Goal: Information Seeking & Learning: Learn about a topic

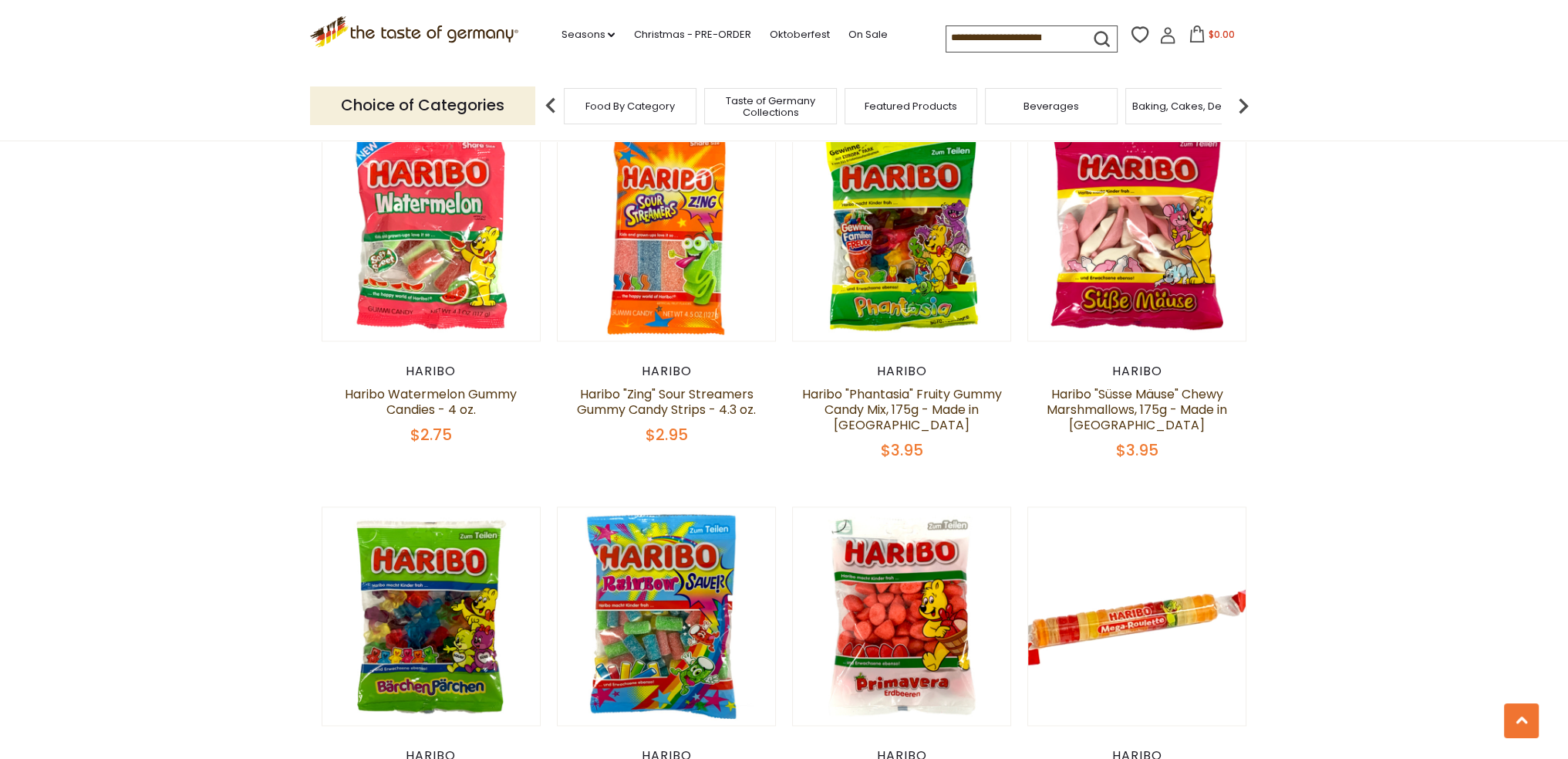
scroll to position [3015, 0]
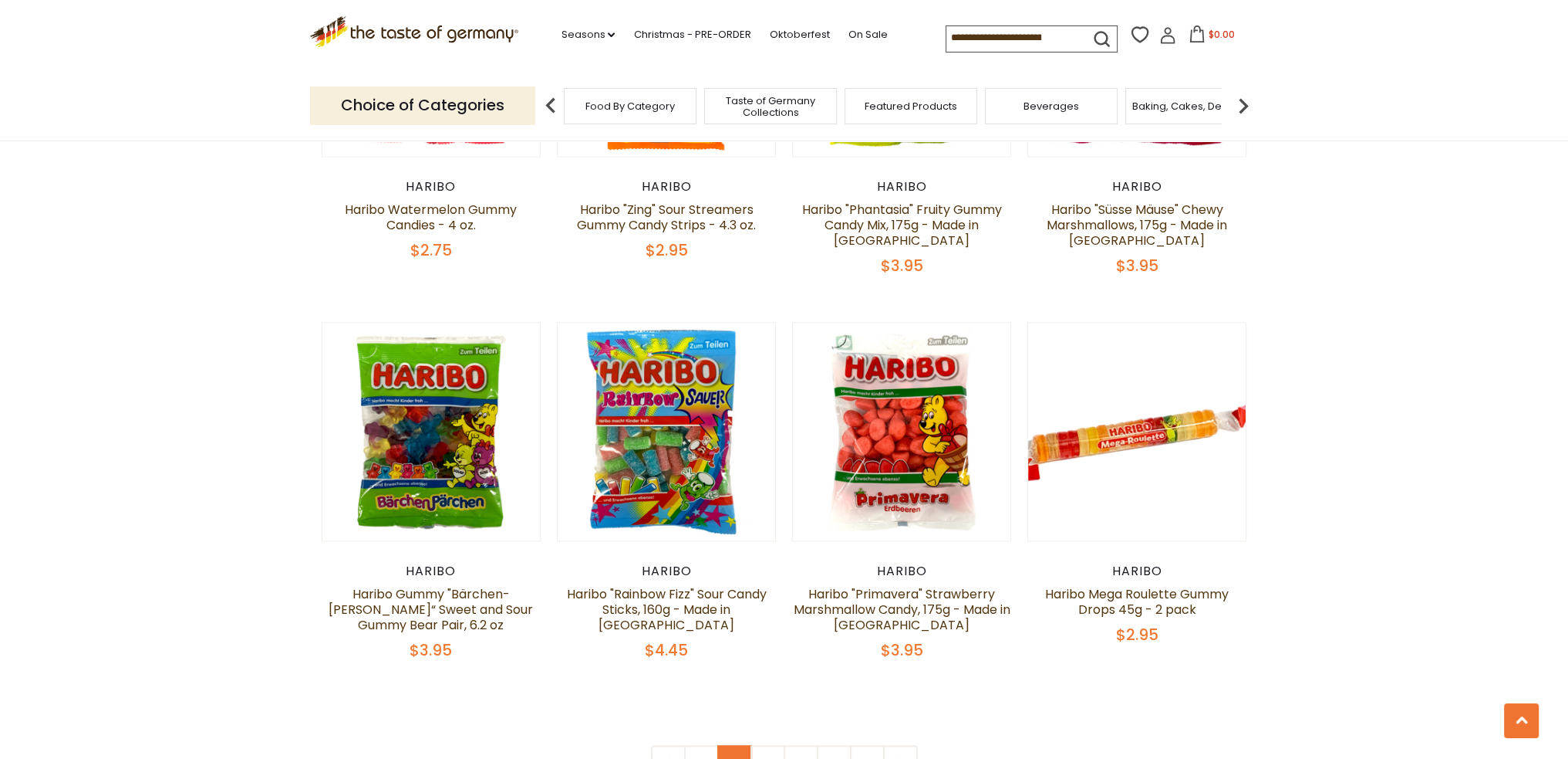
click at [735, 745] on link "2" at bounding box center [734, 762] width 34 height 34
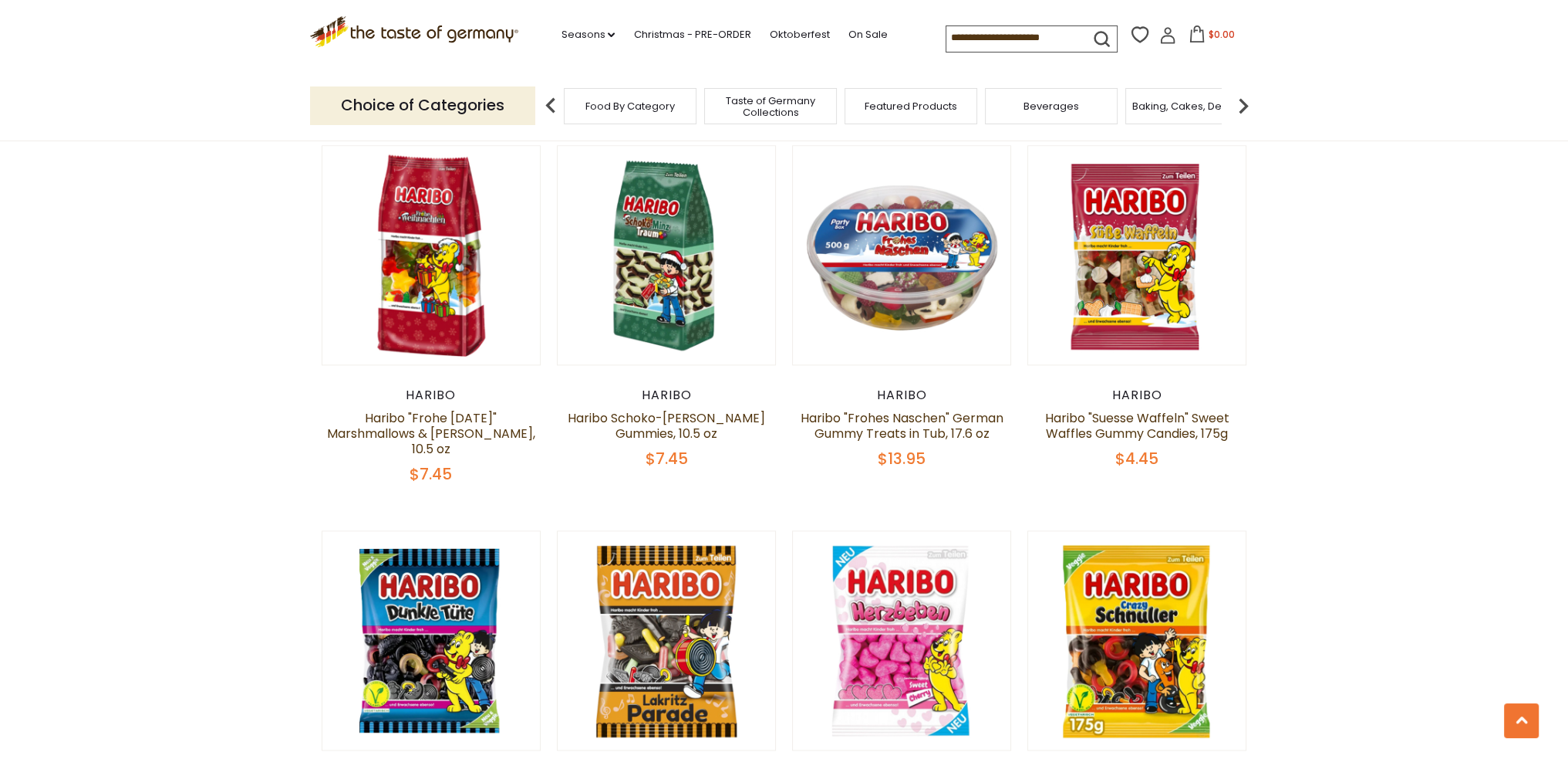
scroll to position [2490, 0]
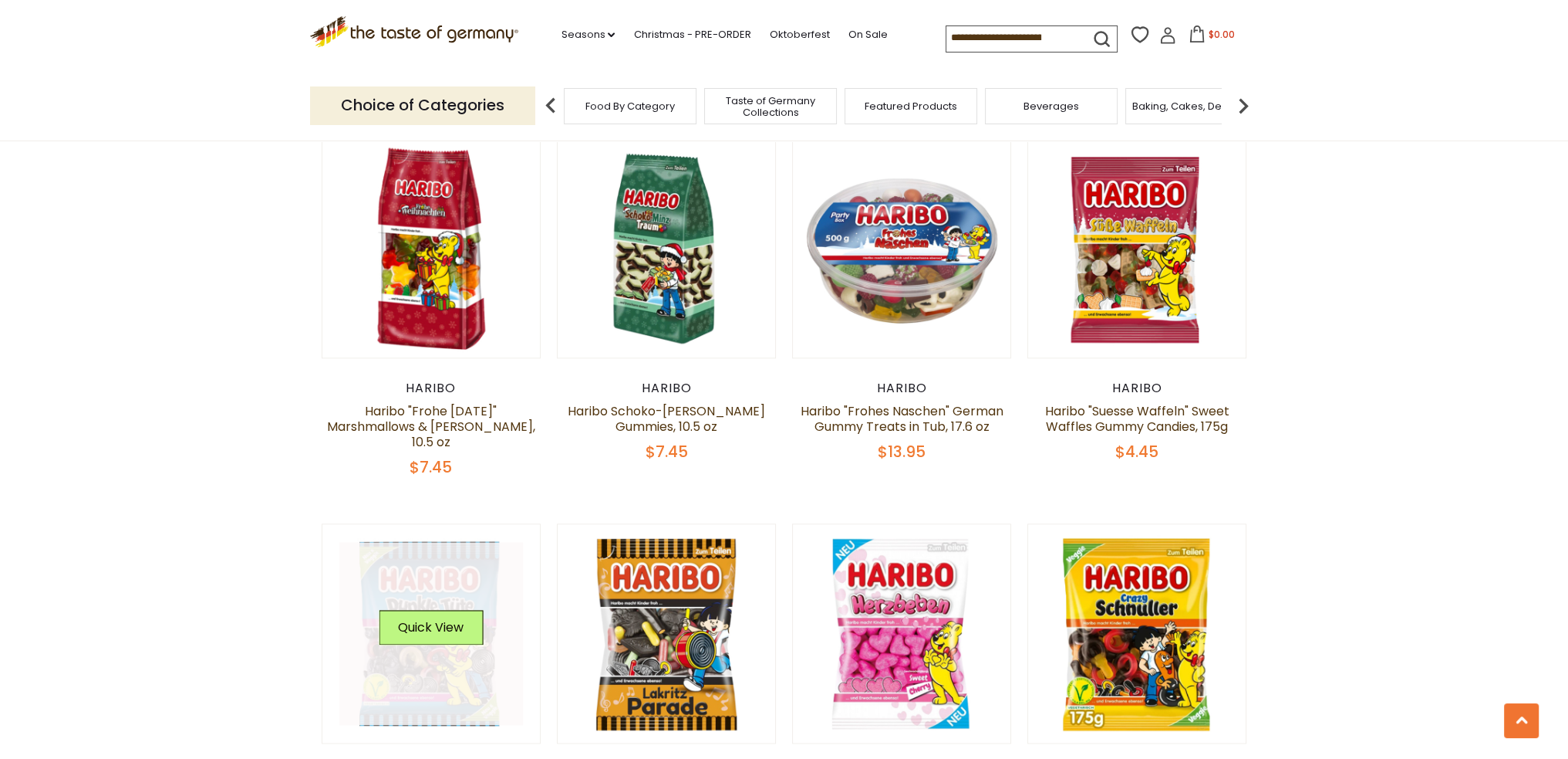
click at [405, 542] on link at bounding box center [432, 634] width 184 height 184
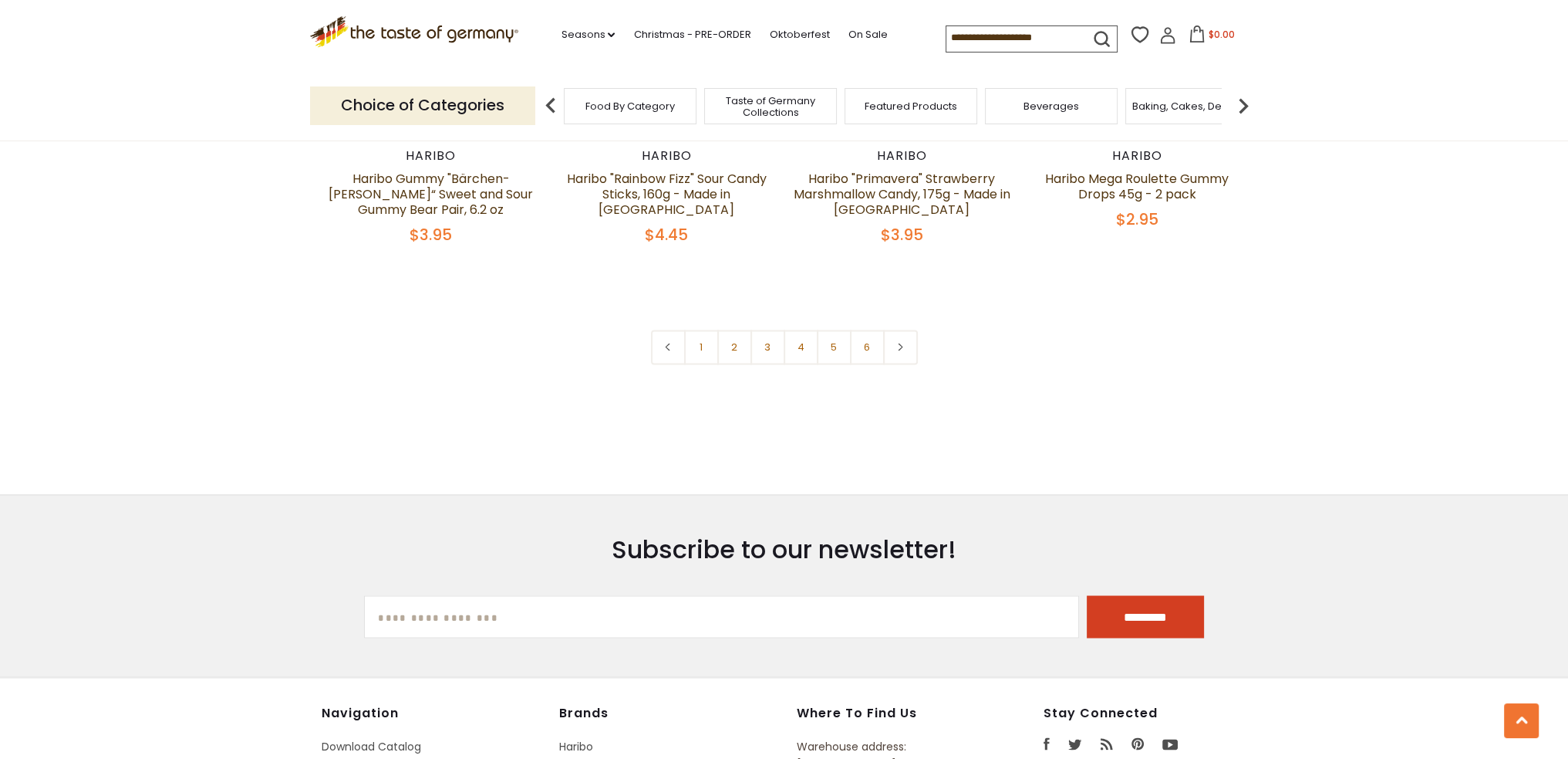
scroll to position [3093, 0]
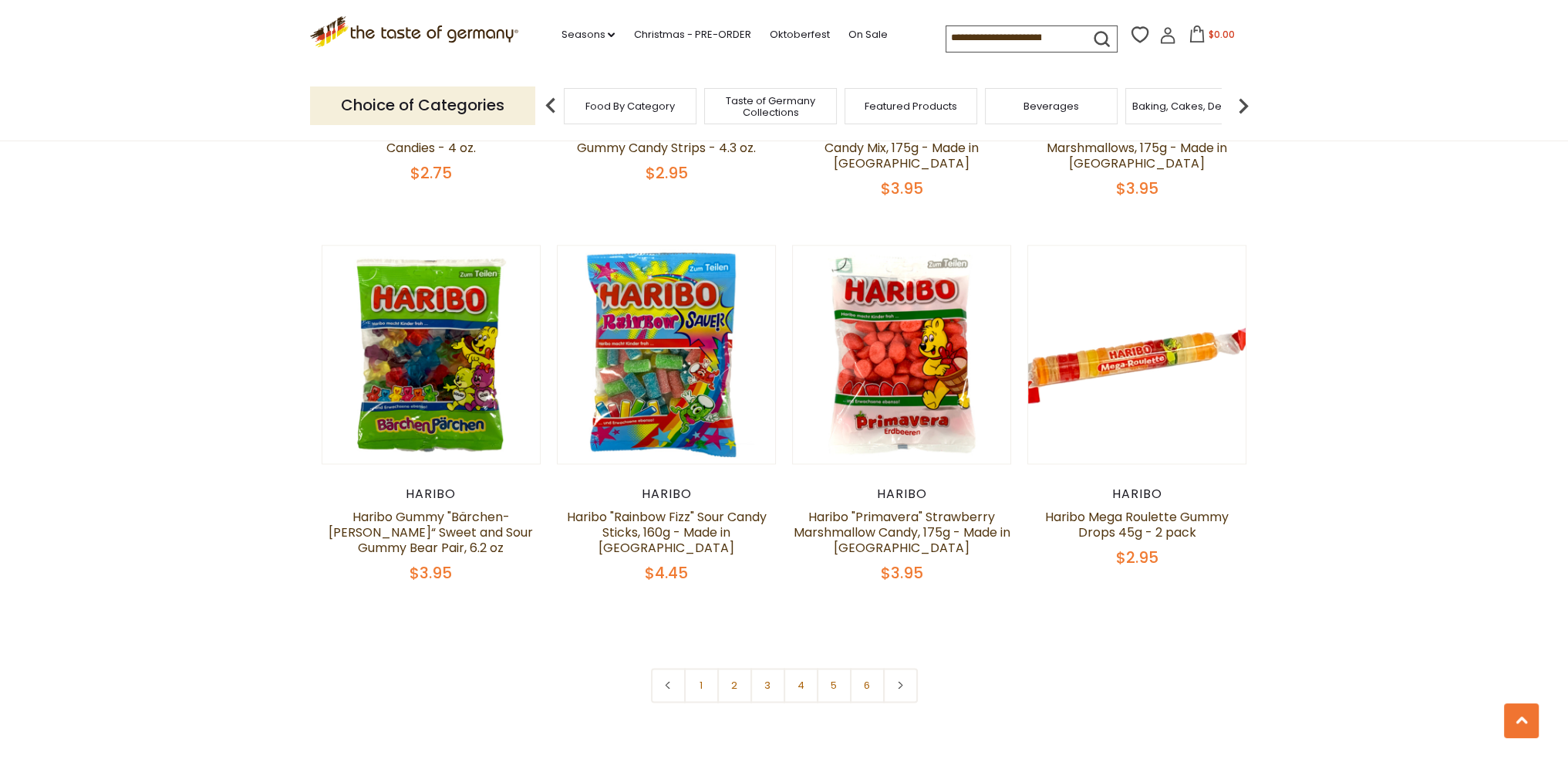
click at [667, 668] on link at bounding box center [668, 685] width 34 height 34
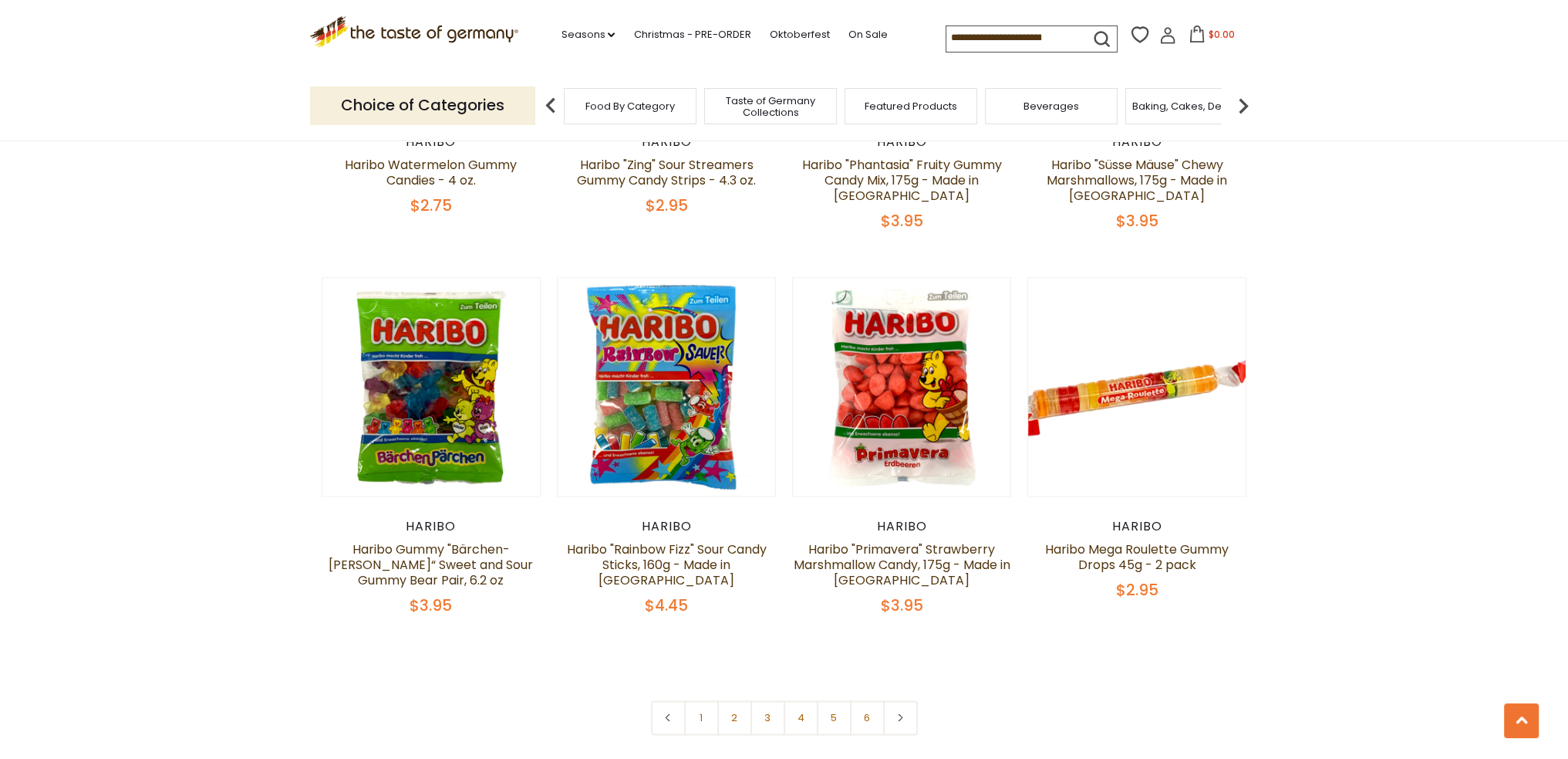
scroll to position [3087, 0]
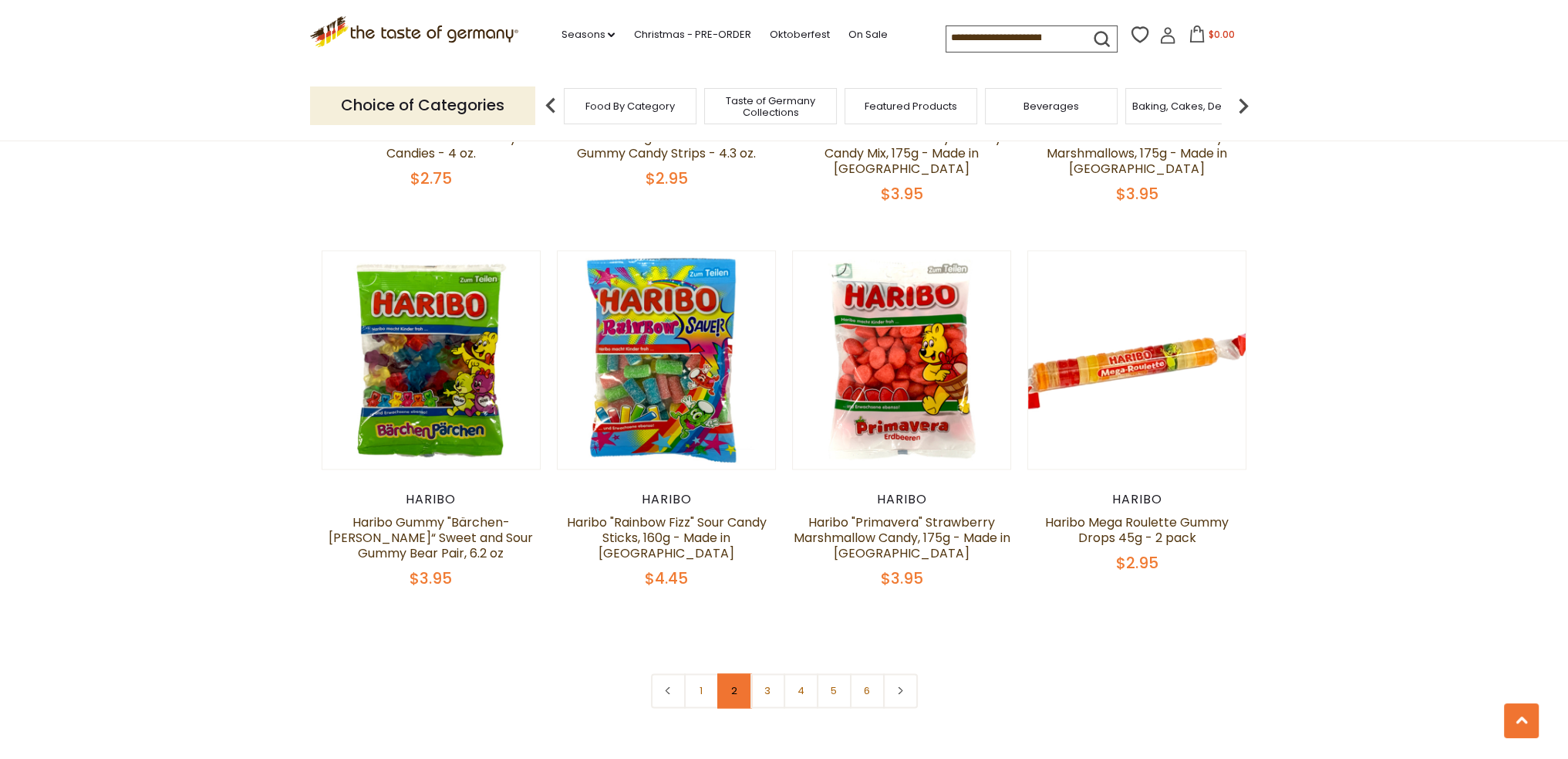
click at [735, 673] on link "2" at bounding box center [734, 689] width 34 height 34
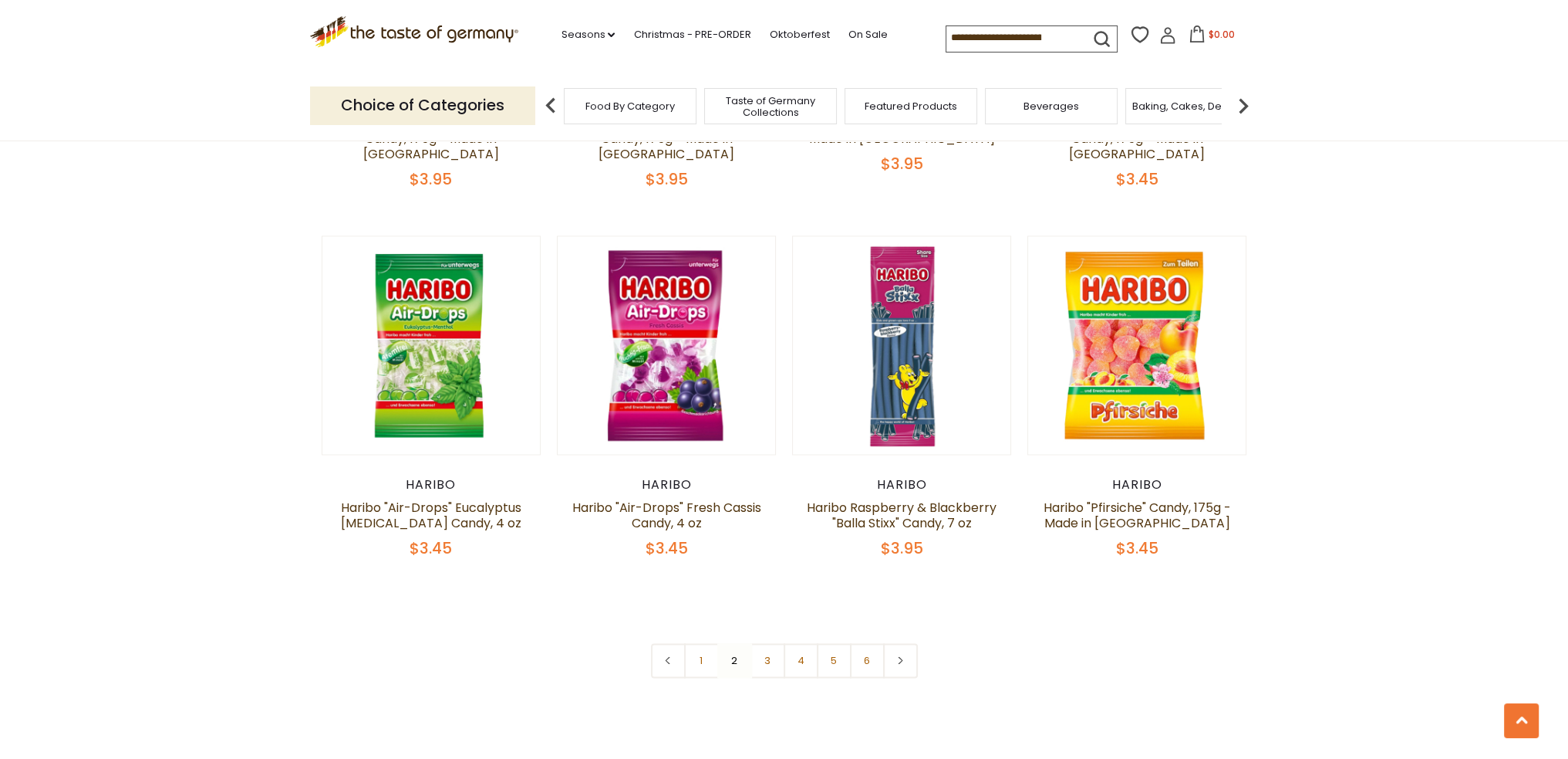
scroll to position [3164, 0]
click at [759, 642] on link "3" at bounding box center [767, 659] width 34 height 34
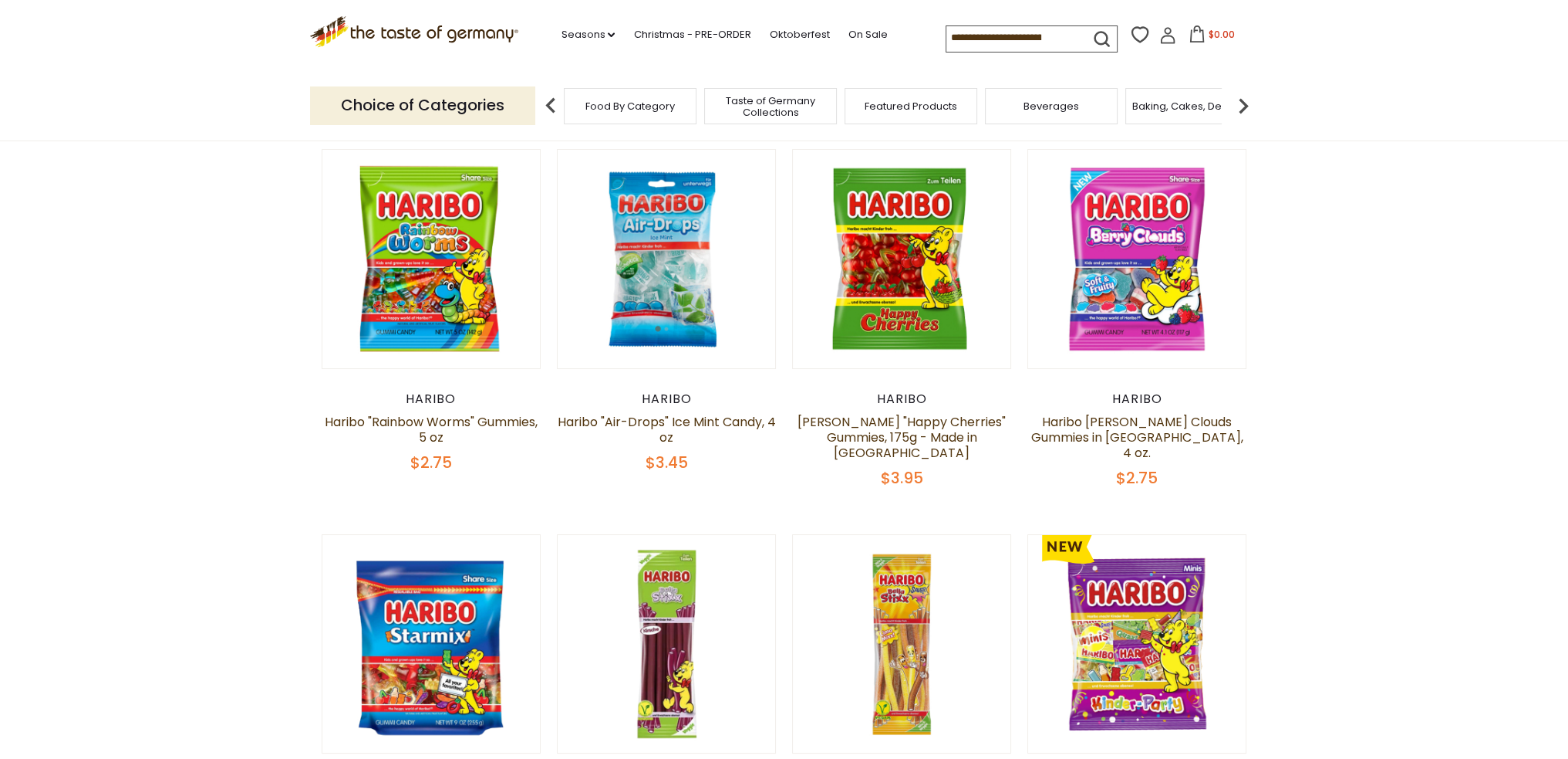
scroll to position [202, 0]
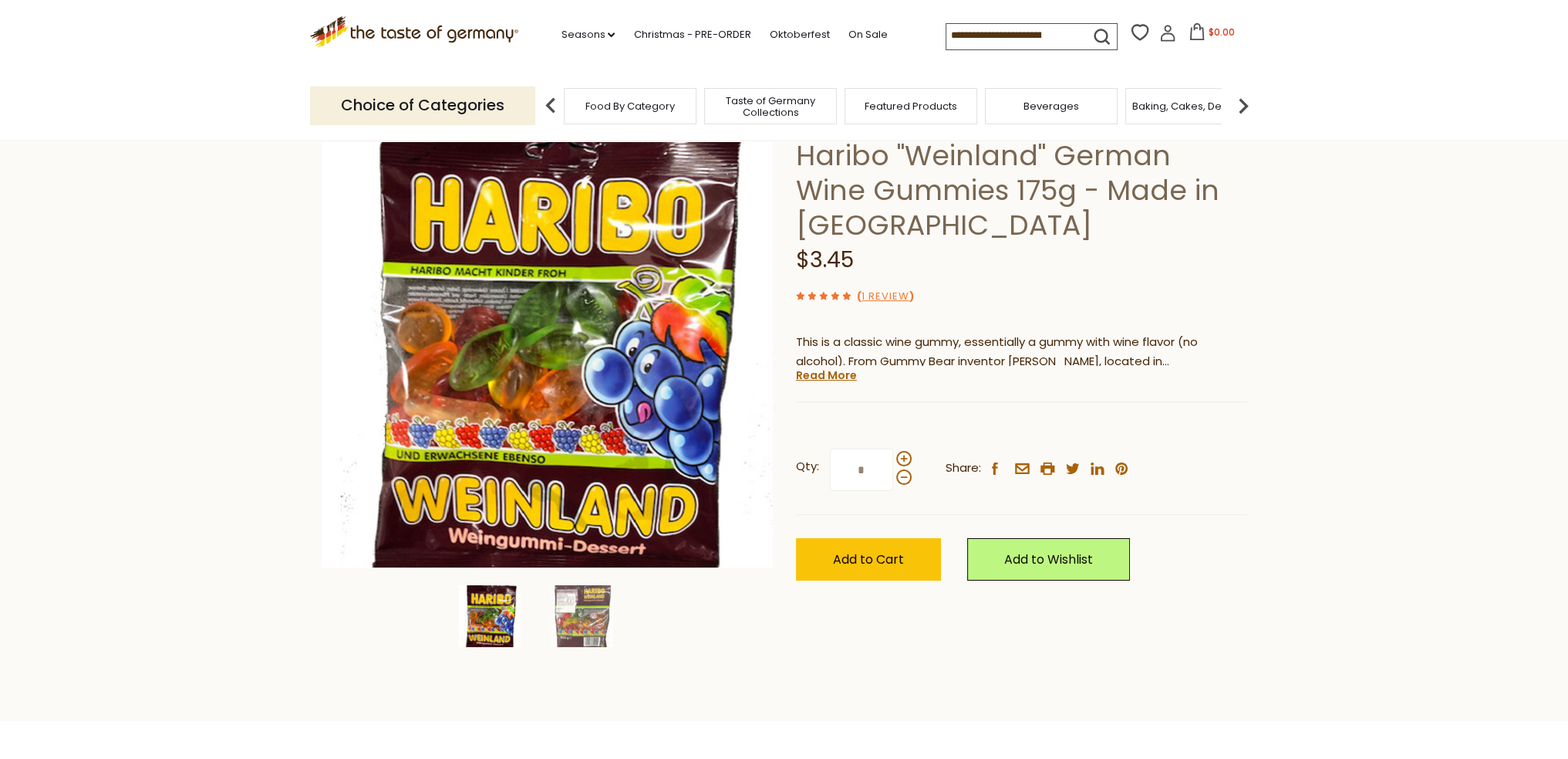
scroll to position [155, 0]
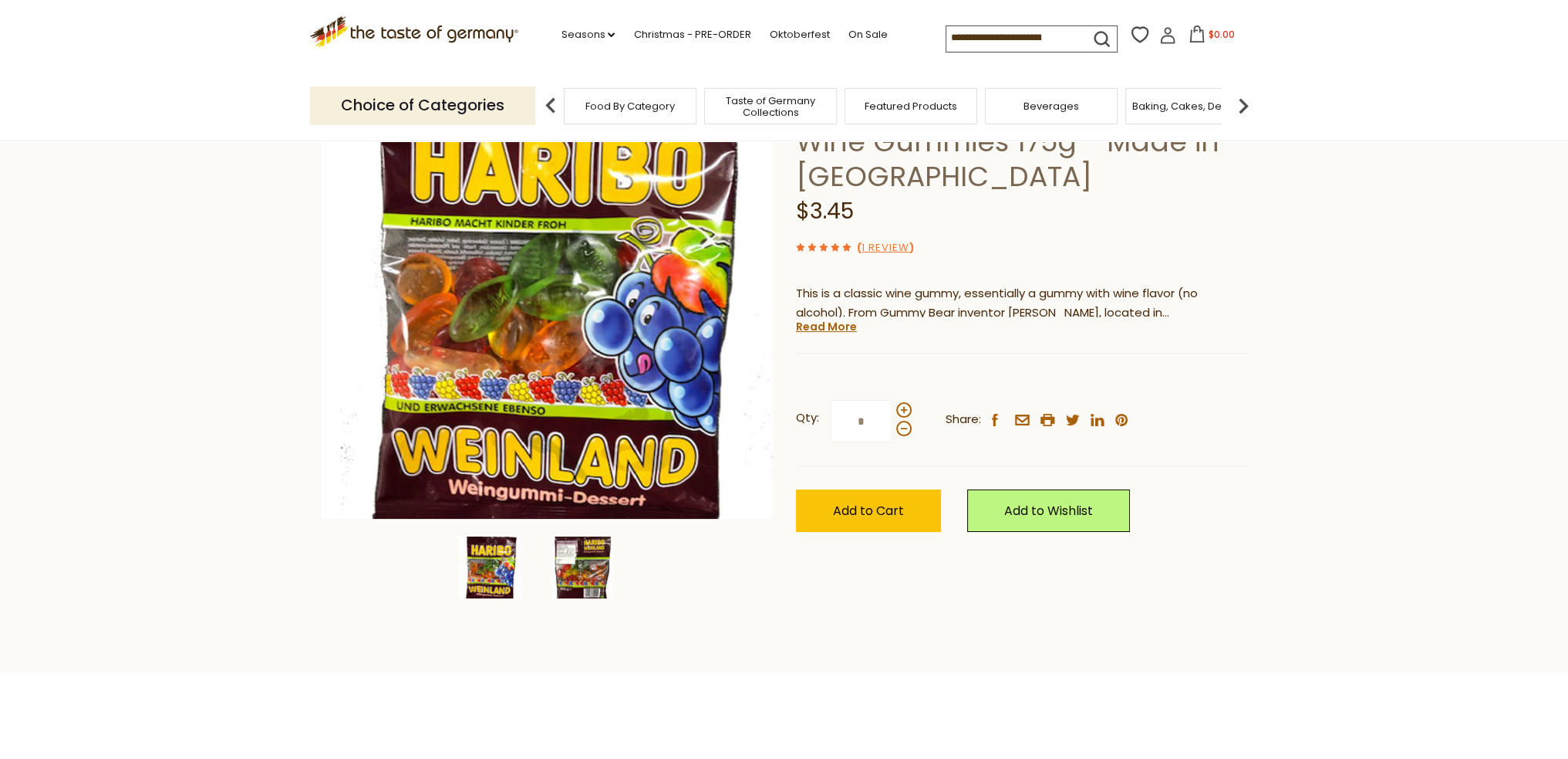
click at [588, 578] on img at bounding box center [581, 567] width 62 height 62
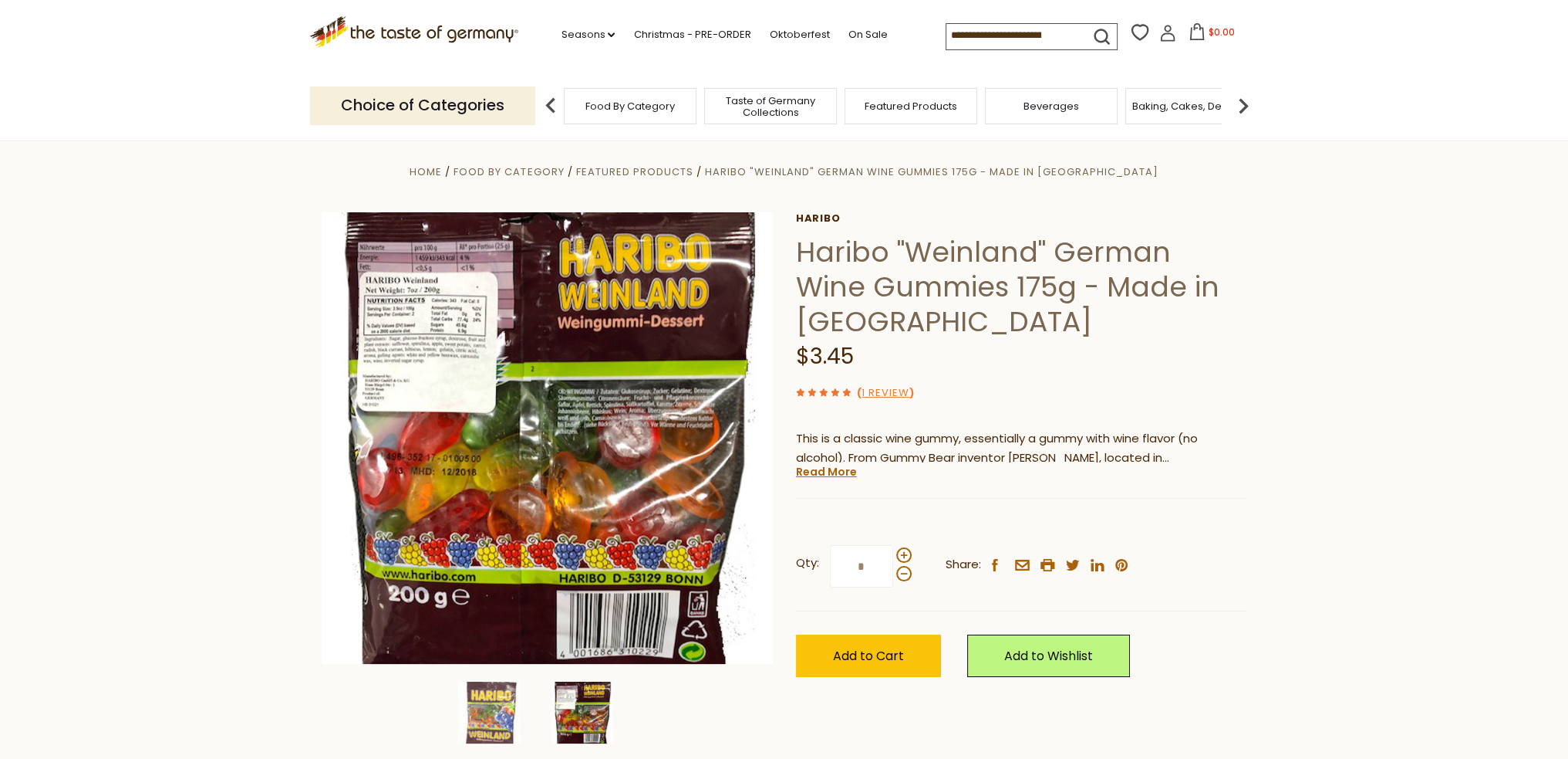
scroll to position [0, 0]
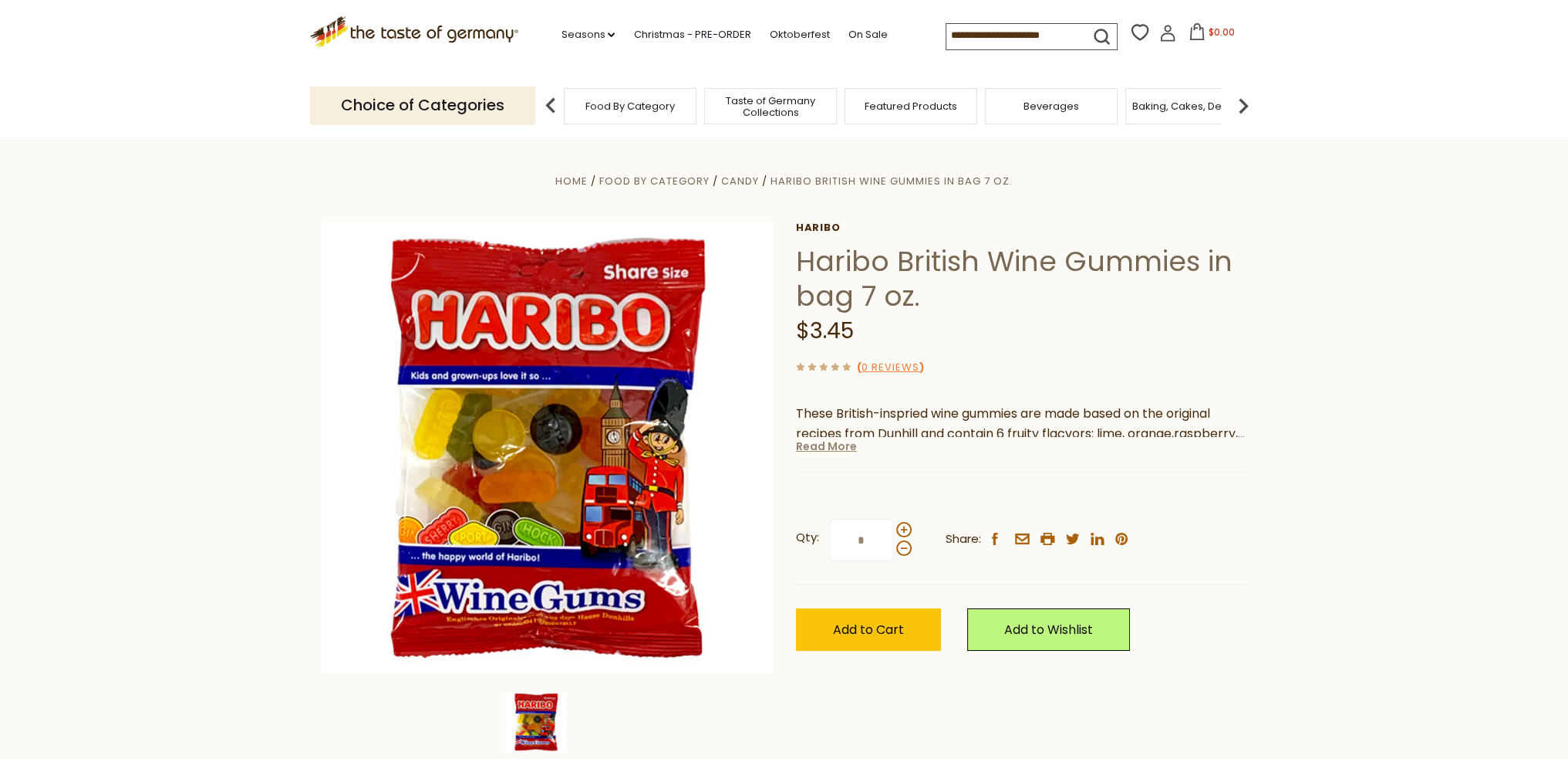
click at [830, 450] on link "Read More" at bounding box center [826, 447] width 61 height 16
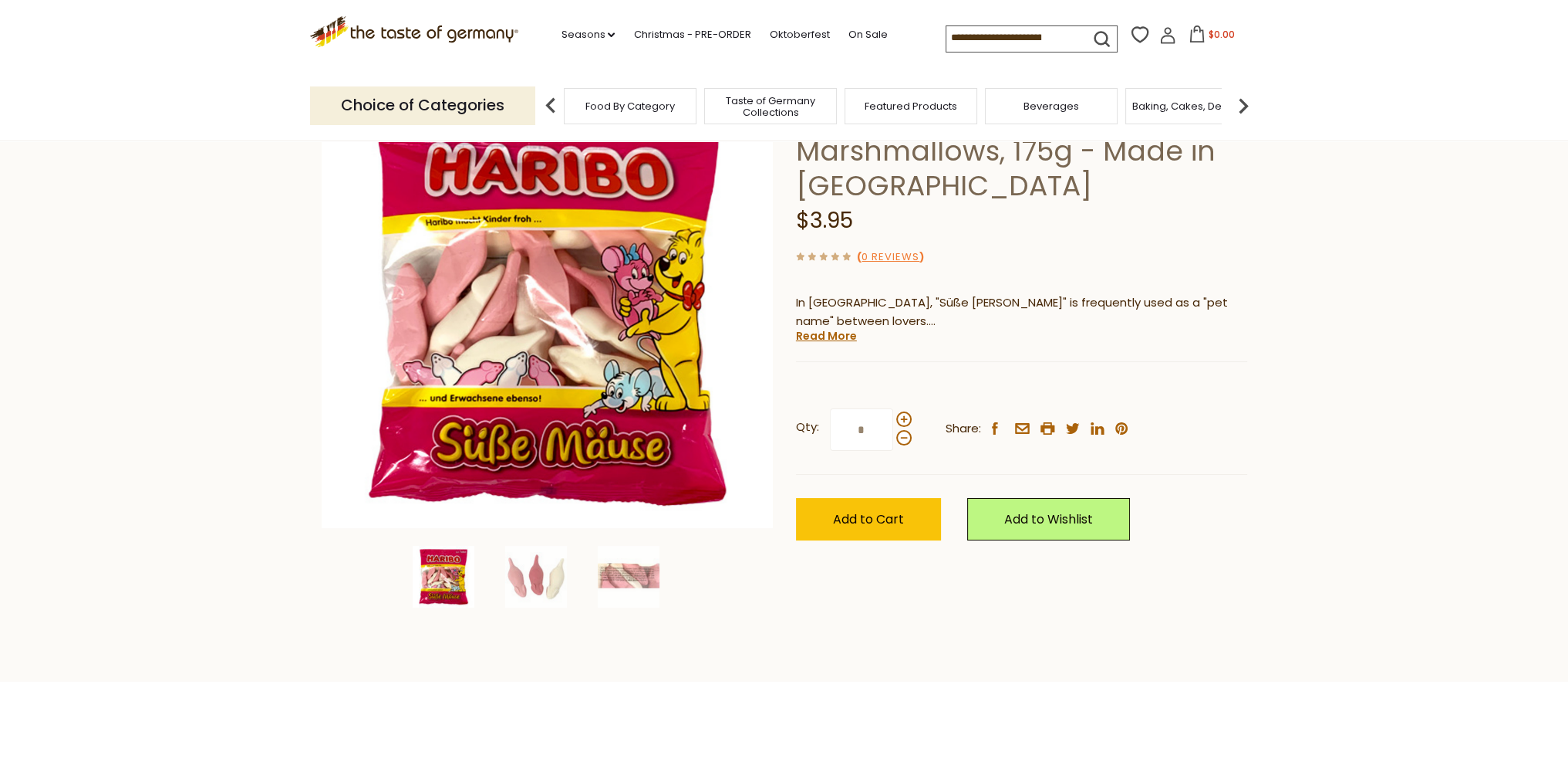
scroll to position [155, 0]
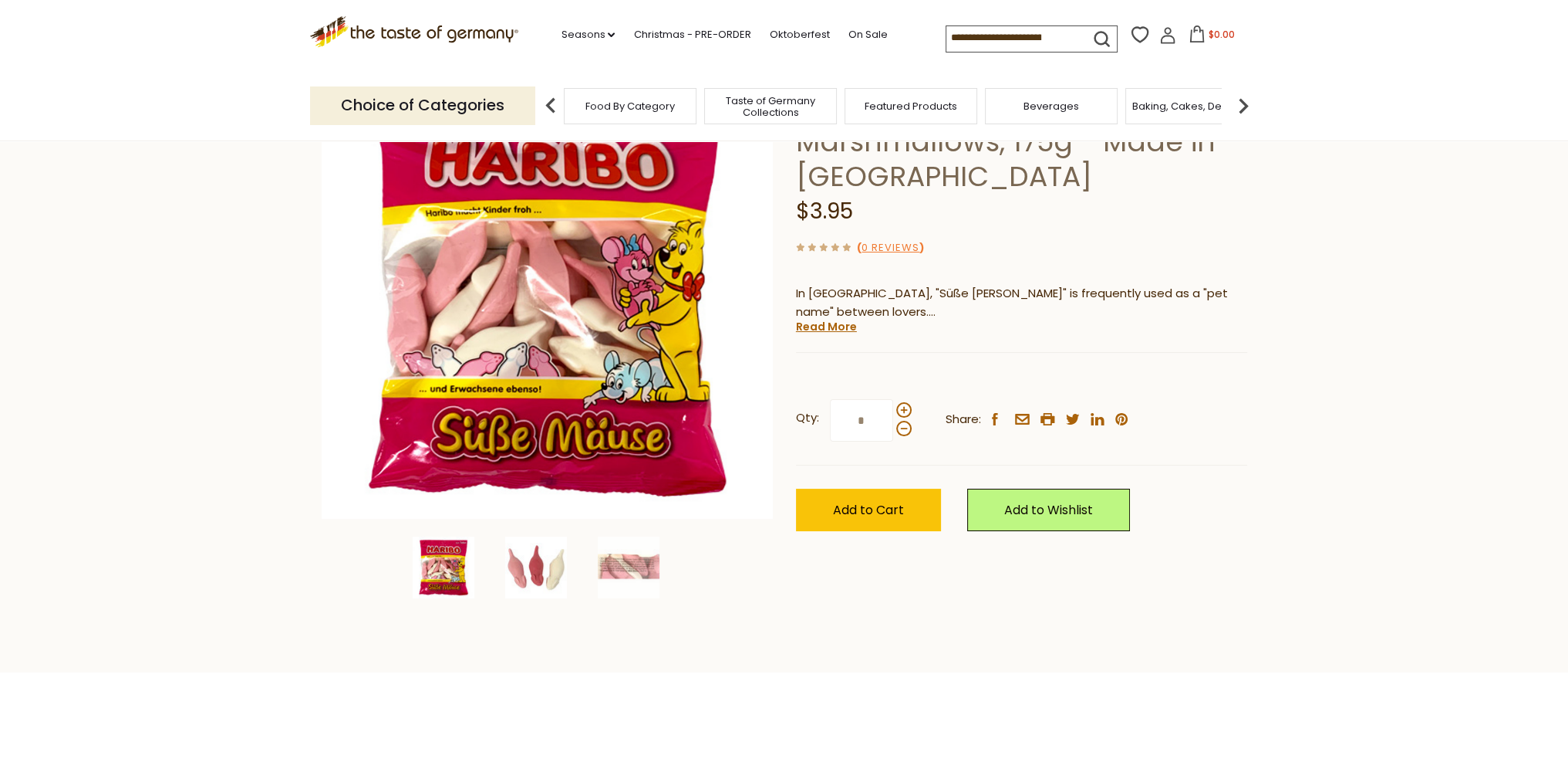
click at [522, 577] on img at bounding box center [535, 567] width 62 height 62
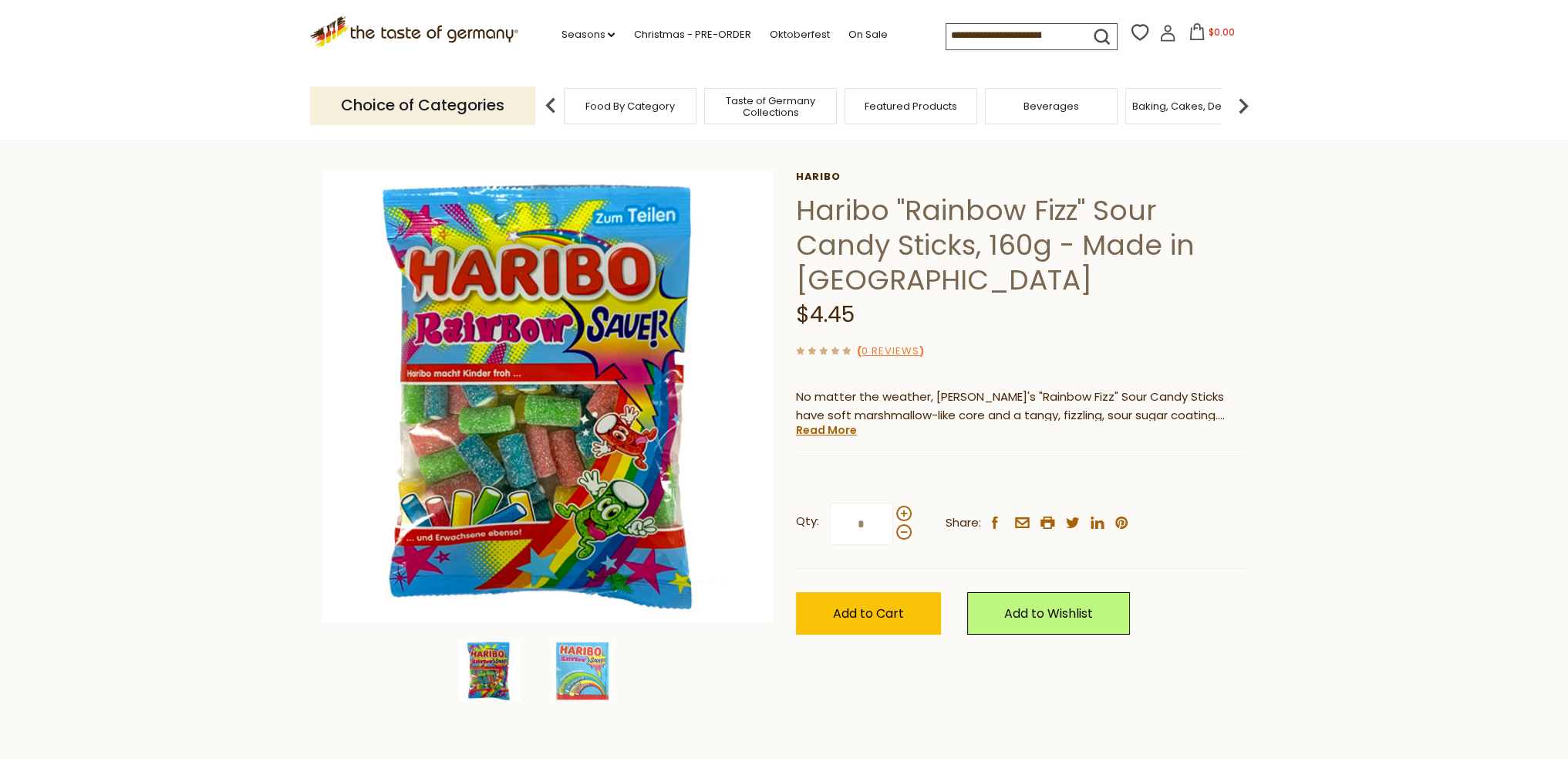
scroll to position [77, 0]
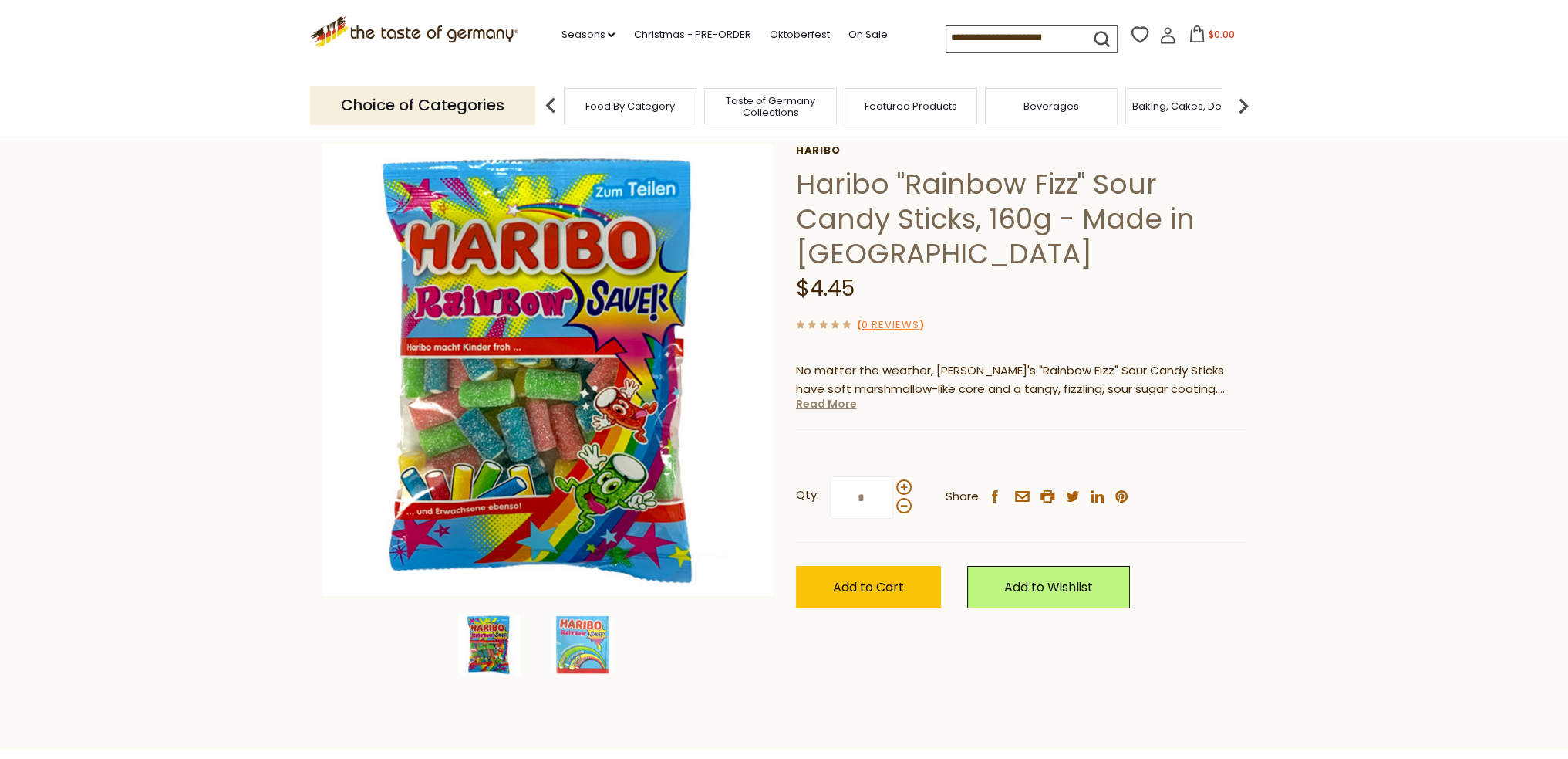
click at [841, 406] on link "Read More" at bounding box center [826, 403] width 61 height 16
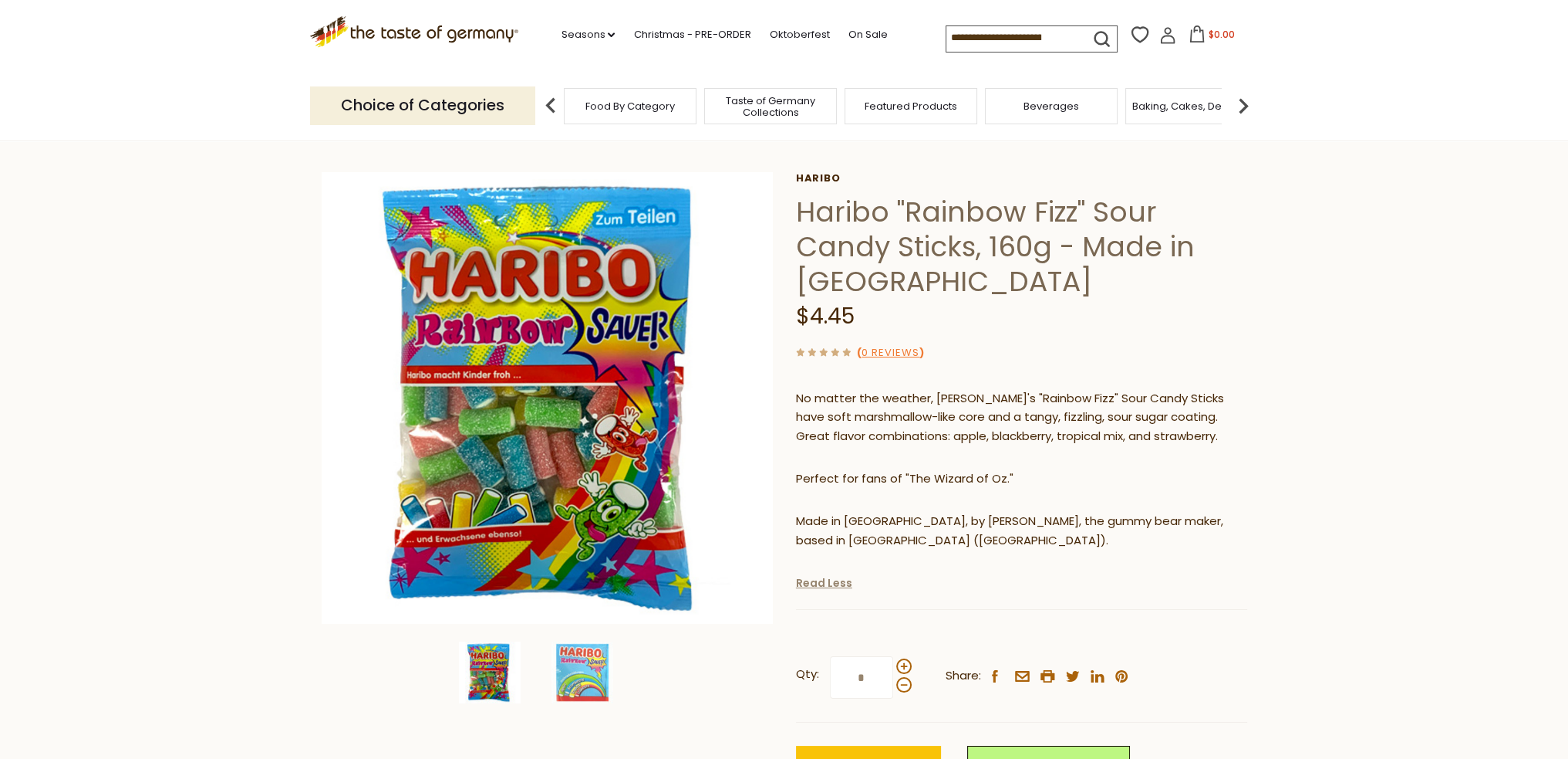
scroll to position [0, 0]
